Goal: Task Accomplishment & Management: Manage account settings

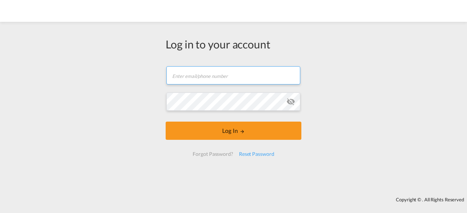
click at [215, 77] on input "text" at bounding box center [233, 75] width 134 height 18
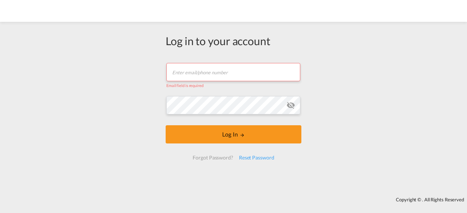
type input "[EMAIL_ADDRESS][DOMAIN_NAME]"
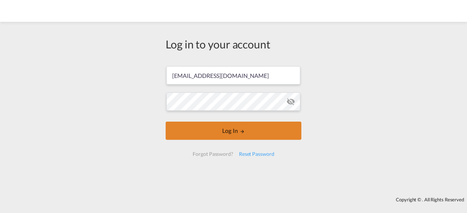
click at [234, 129] on button "Log In" at bounding box center [234, 131] width 136 height 18
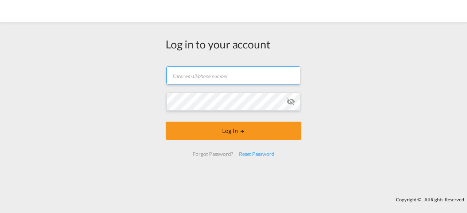
click at [221, 77] on input "text" at bounding box center [233, 75] width 134 height 18
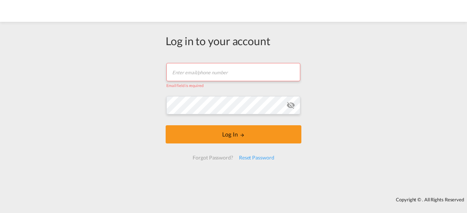
type input "[EMAIL_ADDRESS][DOMAIN_NAME]"
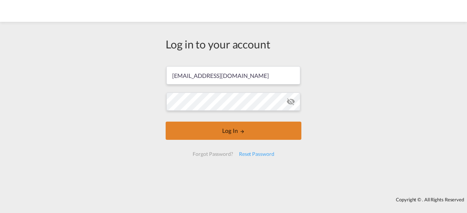
click at [236, 133] on button "Log In" at bounding box center [234, 131] width 136 height 18
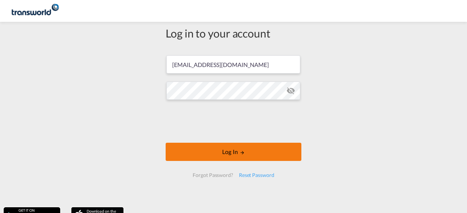
click at [231, 153] on button "Log In" at bounding box center [234, 152] width 136 height 18
